Goal: Task Accomplishment & Management: Complete application form

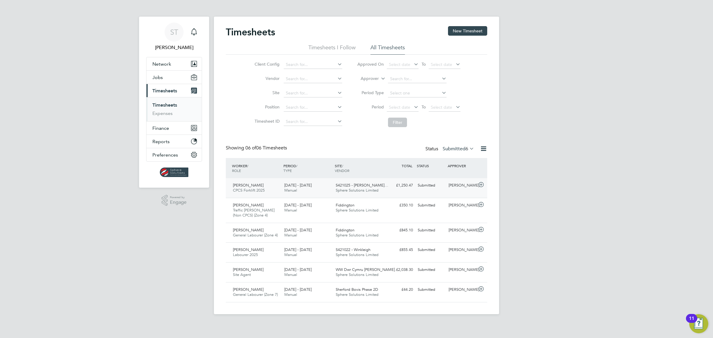
click at [408, 194] on div "Daniel Rayner CPCS Forklift 2025 27 Sep - 3 Oct 2025 27 Sep - 3 Oct 2025 Manual…" at bounding box center [356, 188] width 261 height 20
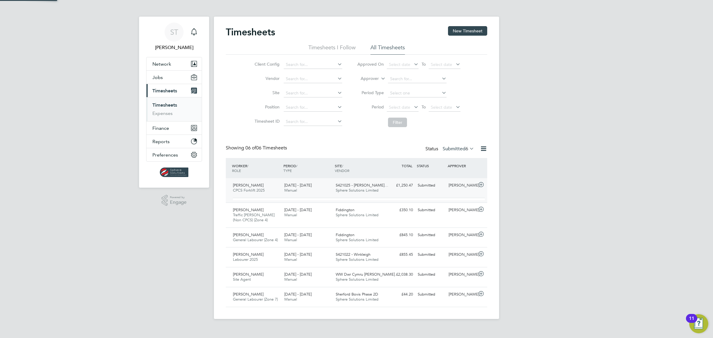
scroll to position [10, 58]
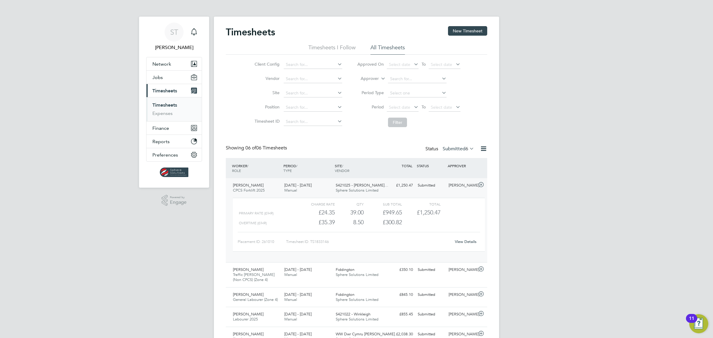
click at [459, 241] on link "View Details" at bounding box center [466, 241] width 22 height 5
click at [481, 186] on icon at bounding box center [480, 184] width 7 height 5
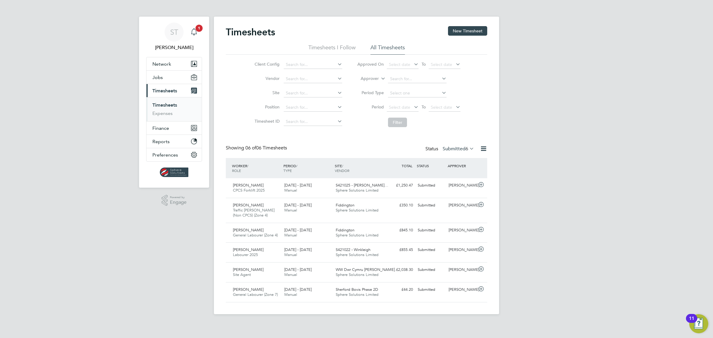
click at [195, 30] on span "1" at bounding box center [198, 28] width 7 height 7
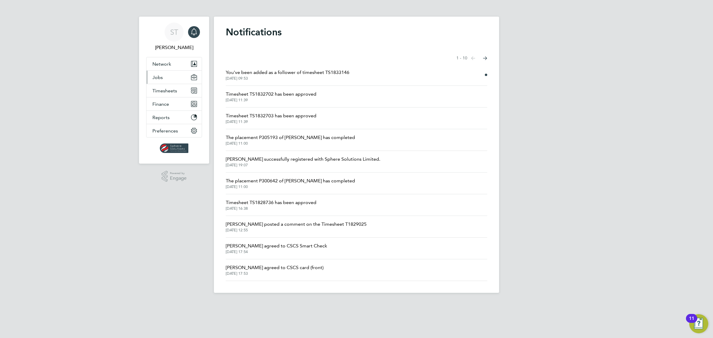
click at [164, 78] on button "Jobs" at bounding box center [173, 77] width 55 height 13
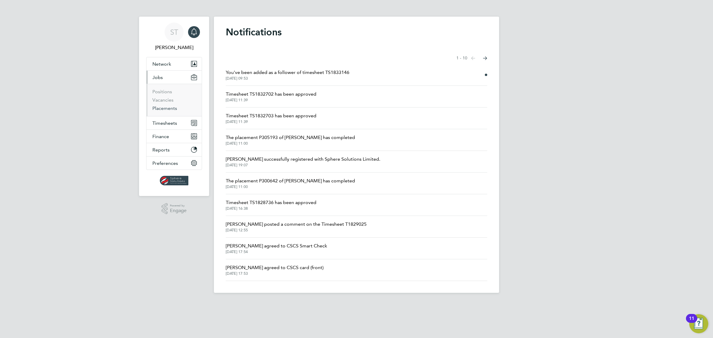
click at [163, 109] on link "Placements" at bounding box center [164, 108] width 25 height 6
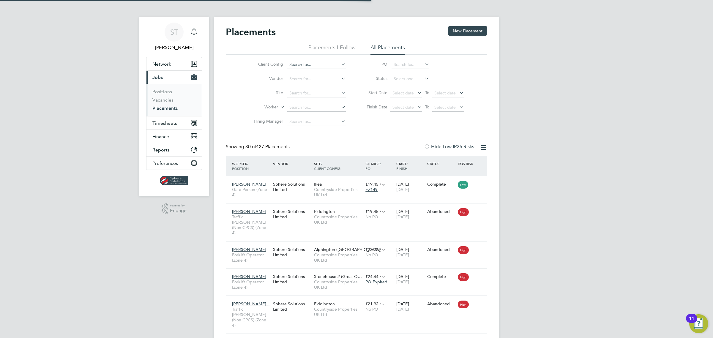
scroll to position [23, 51]
click at [302, 107] on input at bounding box center [316, 107] width 58 height 8
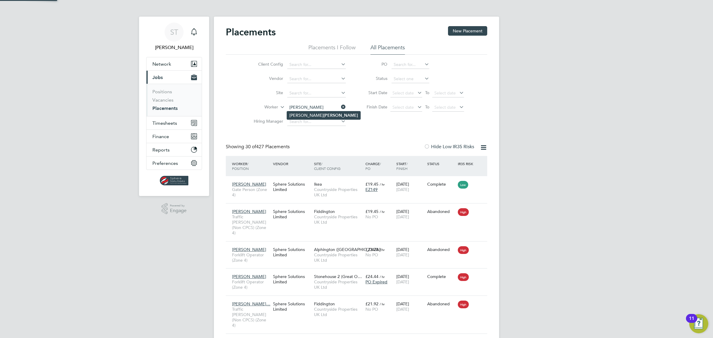
click at [330, 116] on li "Dean Franke" at bounding box center [323, 115] width 73 height 8
type input "[PERSON_NAME]"
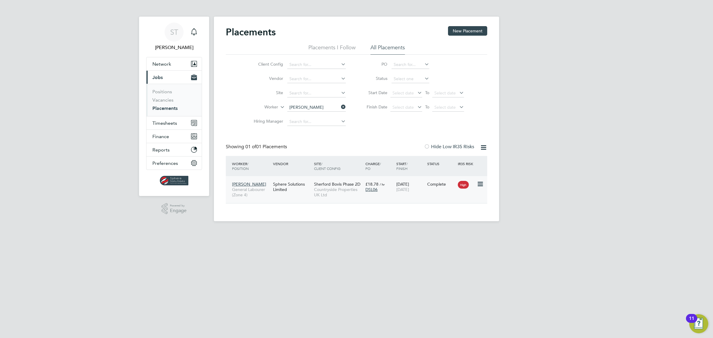
click at [393, 189] on div "DSL06" at bounding box center [379, 189] width 28 height 5
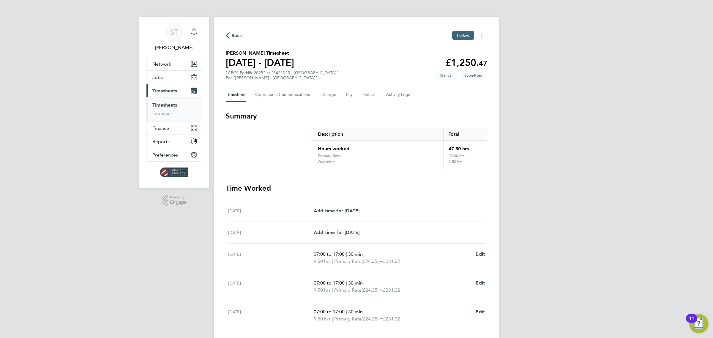
click at [461, 37] on span "Follow" at bounding box center [463, 35] width 12 height 5
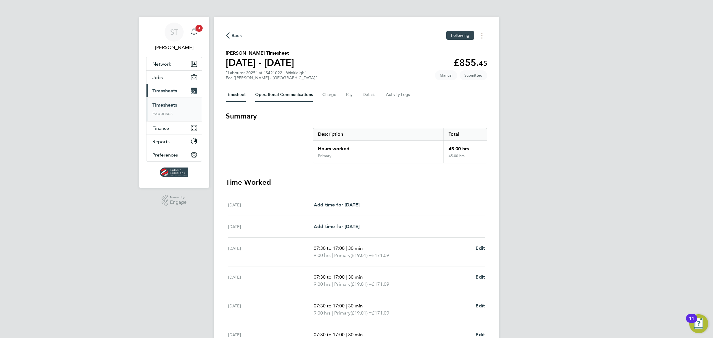
click at [265, 93] on Communications-tab "Operational Communications" at bounding box center [284, 95] width 58 height 14
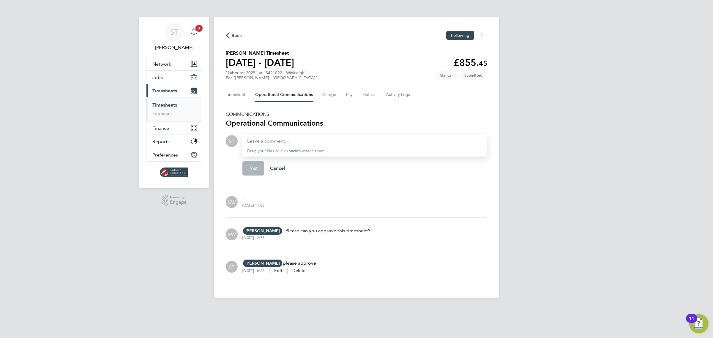
click at [239, 37] on span "Back" at bounding box center [236, 35] width 11 height 7
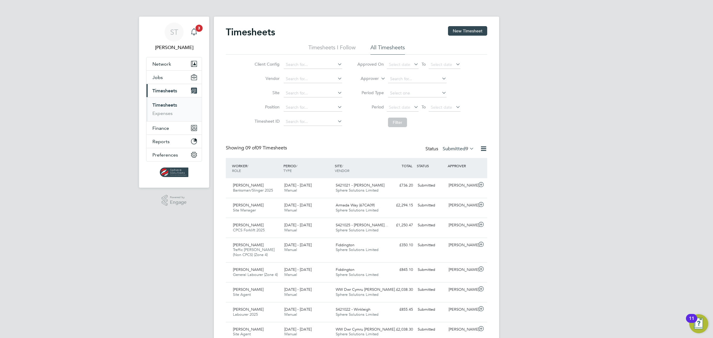
click at [201, 27] on span "3" at bounding box center [198, 28] width 7 height 7
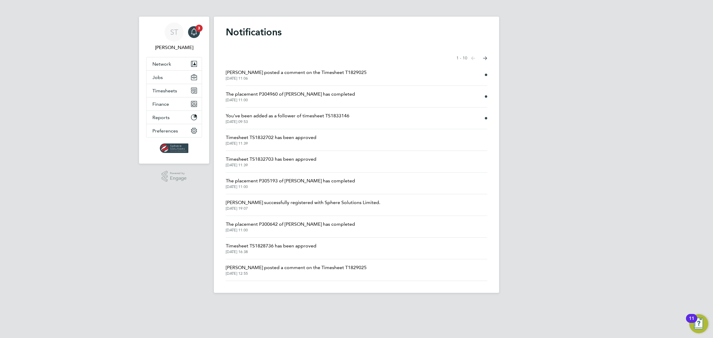
click at [304, 94] on span "The placement P304960 of Dean Franke has completed" at bounding box center [290, 94] width 129 height 7
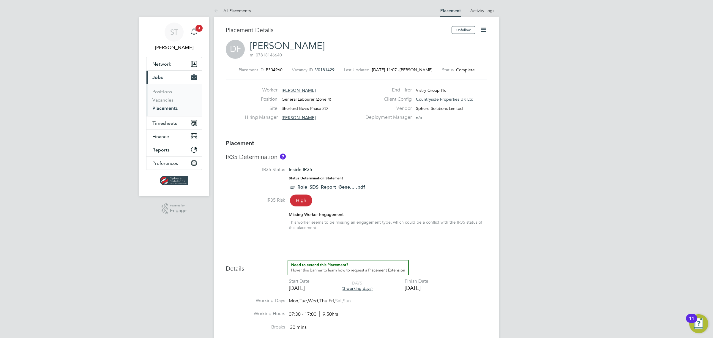
click at [278, 45] on link "[PERSON_NAME]" at bounding box center [287, 46] width 75 height 12
click at [322, 67] on span "V0181429" at bounding box center [324, 69] width 19 height 5
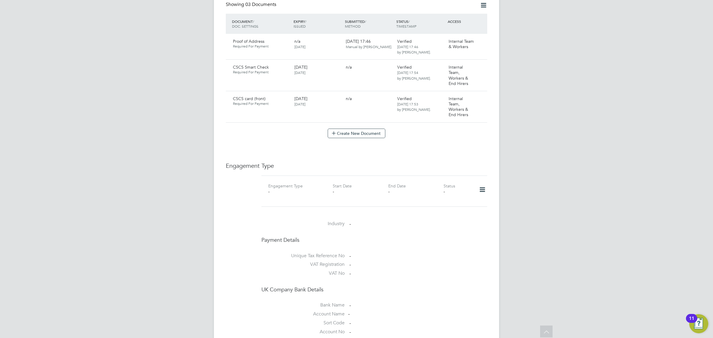
scroll to position [396, 0]
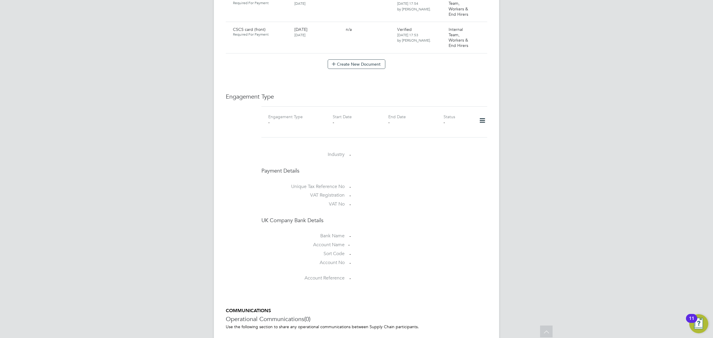
click at [480, 114] on icon at bounding box center [482, 121] width 10 height 14
click at [452, 134] on li "Add Engagement Type" at bounding box center [451, 134] width 67 height 8
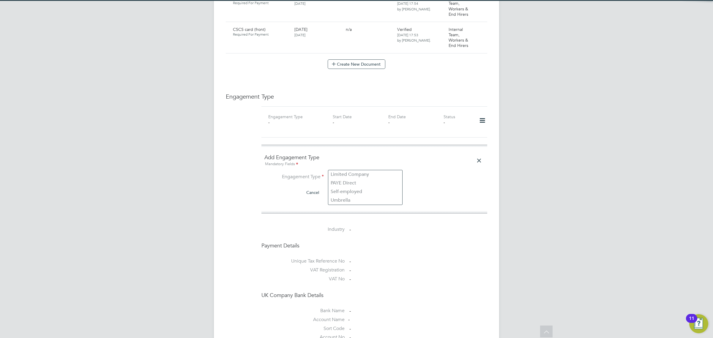
click at [357, 173] on input at bounding box center [364, 177] width 73 height 8
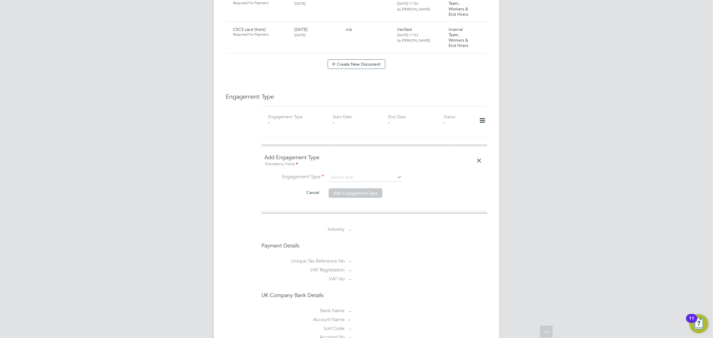
click at [355, 181] on li "PAYE Direct" at bounding box center [365, 183] width 74 height 9
type input "PAYE Direct"
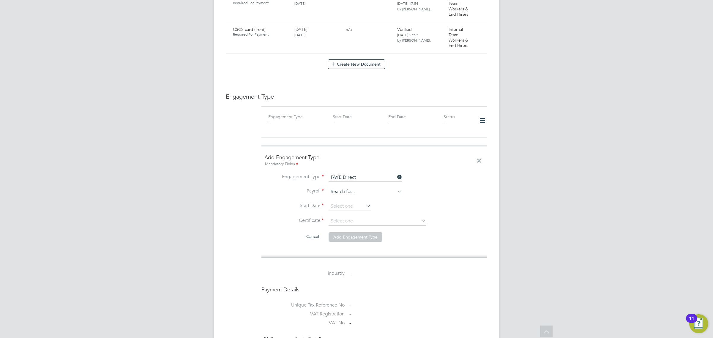
click at [355, 188] on input at bounding box center [364, 192] width 73 height 8
click at [355, 197] on li "PAYE Weekly" at bounding box center [365, 197] width 74 height 9
type input "PAYE Weekly"
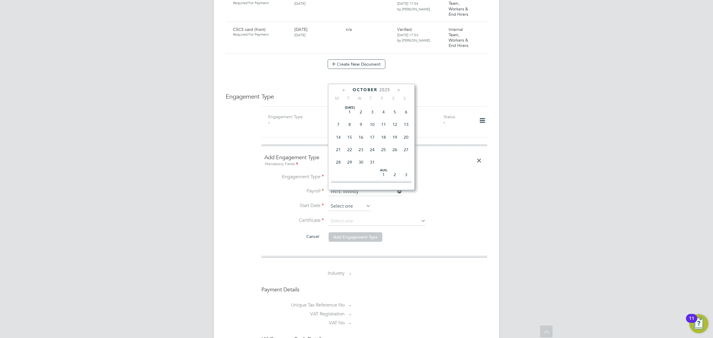
click at [344, 202] on input at bounding box center [349, 206] width 42 height 9
click at [351, 123] on span "30" at bounding box center [349, 118] width 11 height 11
type input "[DATE]"
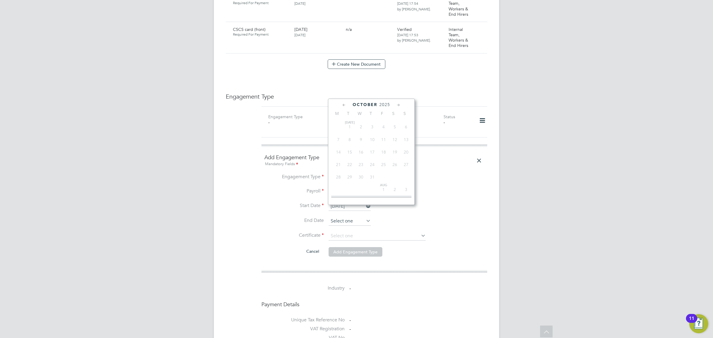
click at [343, 217] on input at bounding box center [349, 221] width 42 height 9
click at [387, 149] on span "3" at bounding box center [383, 145] width 11 height 11
type input "03 Oct 2025"
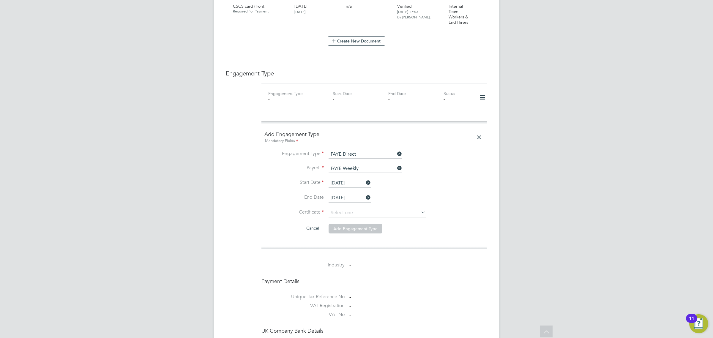
scroll to position [495, 0]
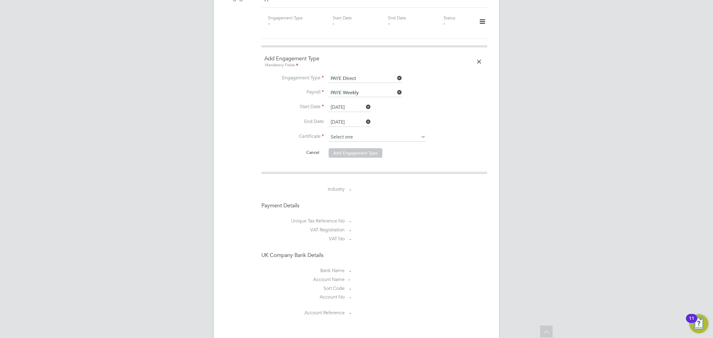
click at [356, 133] on input at bounding box center [376, 137] width 97 height 9
click at [370, 143] on li "No, worker doesn't have a P45 certificate" at bounding box center [377, 142] width 98 height 8
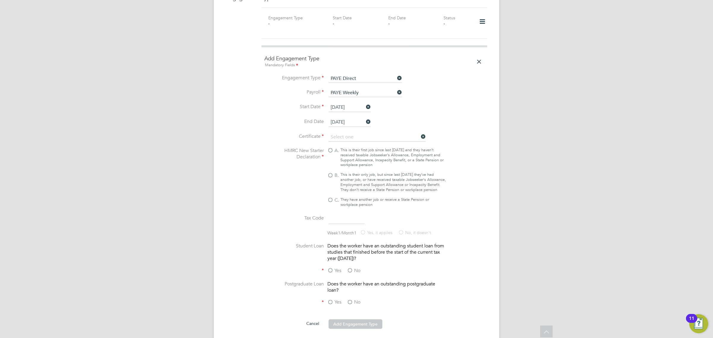
type input "No, worker doesn't have a P45 certificate"
click at [330, 172] on label "B. This is their only job, but since last 6 April they’ve had another job, or h…" at bounding box center [386, 182] width 119 height 20
click at [0, 0] on input "B. This is their only job, but since last 6 April they’ve had another job, or h…" at bounding box center [0, 0] width 0 height 0
type input "1257L"
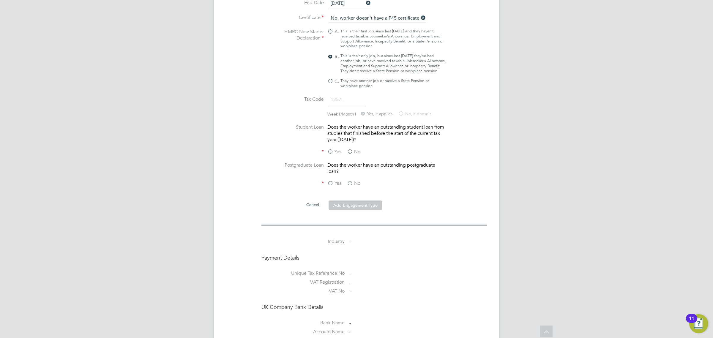
scroll to position [618, 0]
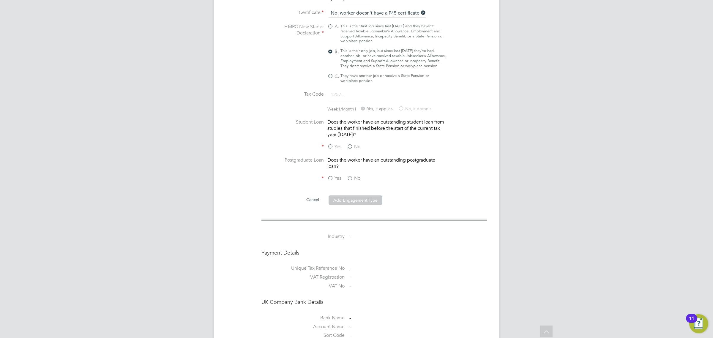
click at [353, 144] on label "No" at bounding box center [353, 147] width 13 height 6
click at [0, 0] on input "No" at bounding box center [0, 0] width 0 height 0
click at [350, 175] on label "No" at bounding box center [353, 178] width 13 height 6
click at [0, 0] on input "No" at bounding box center [0, 0] width 0 height 0
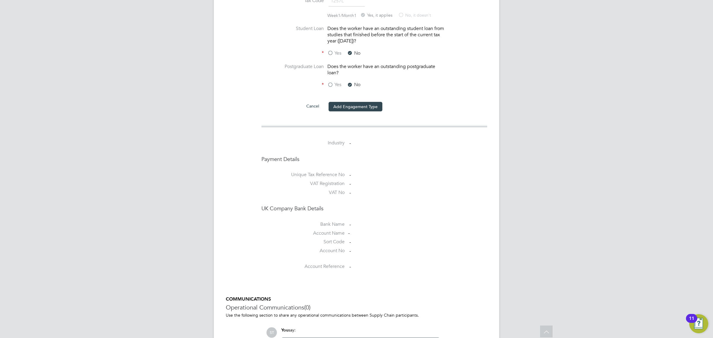
scroll to position [717, 0]
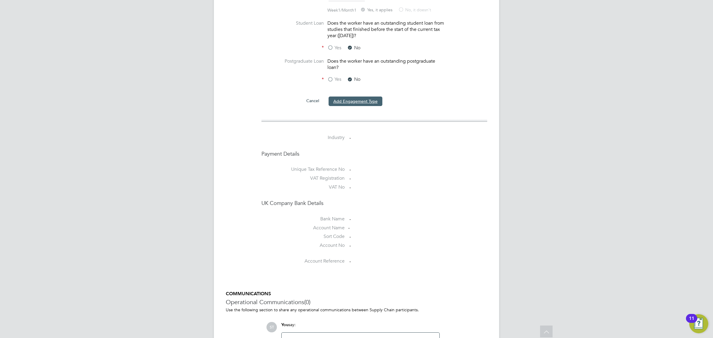
click at [363, 97] on button "Add Engagement Type" at bounding box center [355, 101] width 54 height 10
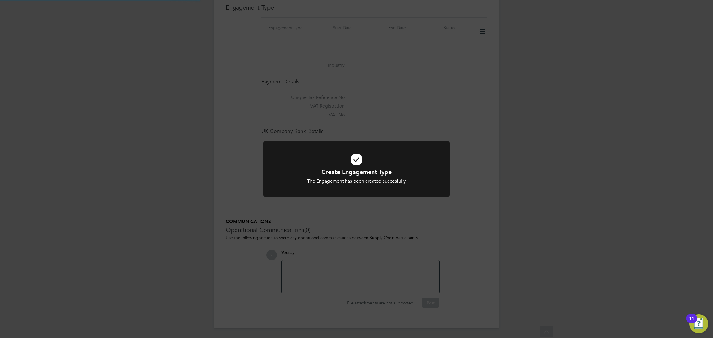
scroll to position [474, 0]
click at [418, 120] on div "Create Engagement Type The Engagement has been created succesfully Cancel Okay" at bounding box center [356, 169] width 713 height 338
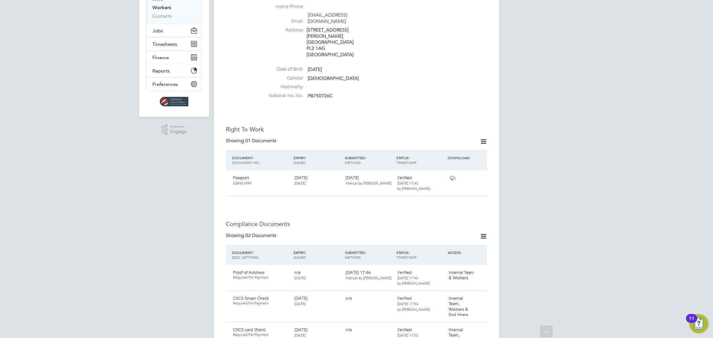
scroll to position [0, 0]
